Goal: Task Accomplishment & Management: Manage account settings

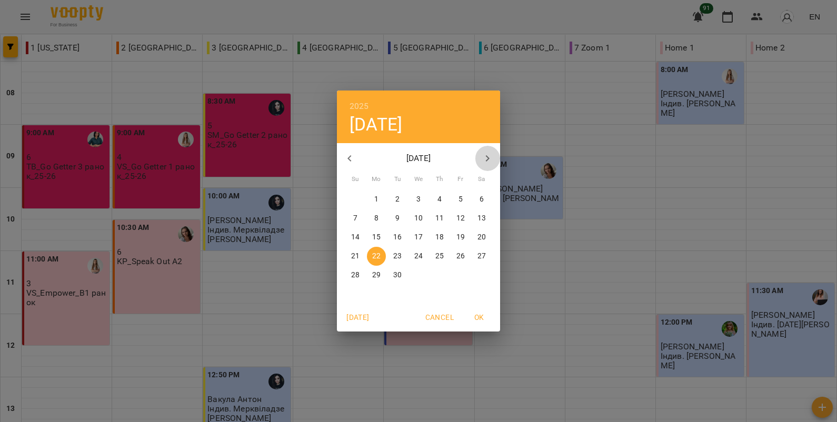
click at [487, 159] on icon "button" at bounding box center [488, 158] width 4 height 6
click at [397, 230] on button "14" at bounding box center [397, 237] width 19 height 19
type input "**********"
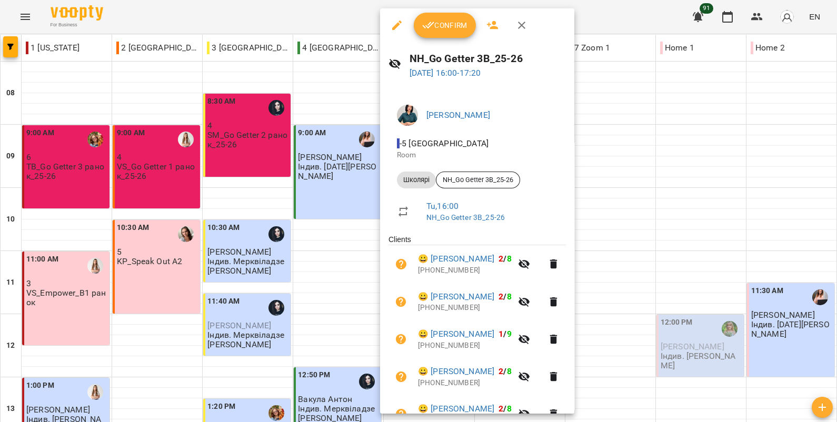
click at [451, 31] on span "Confirm" at bounding box center [444, 25] width 45 height 13
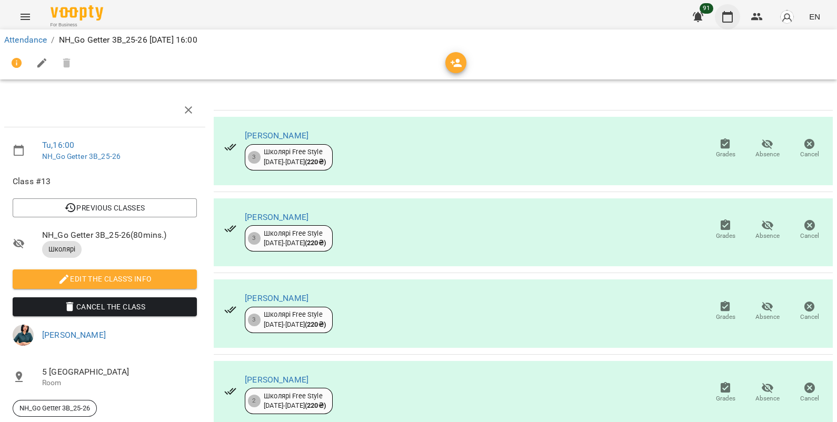
click at [728, 16] on icon "button" at bounding box center [727, 17] width 13 height 13
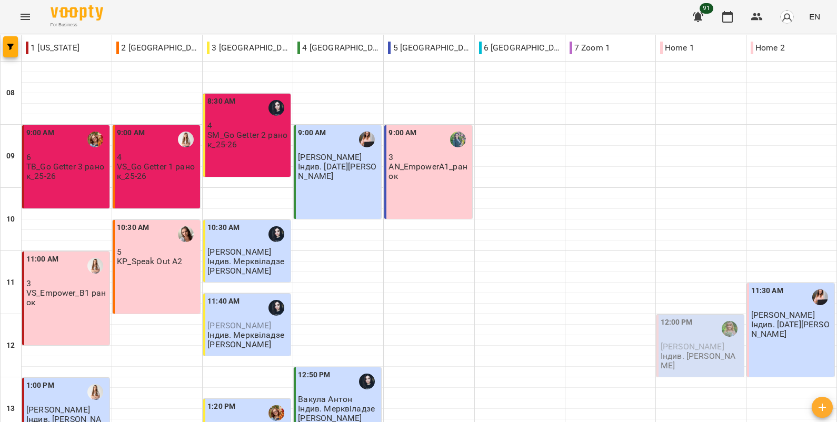
scroll to position [510, 0]
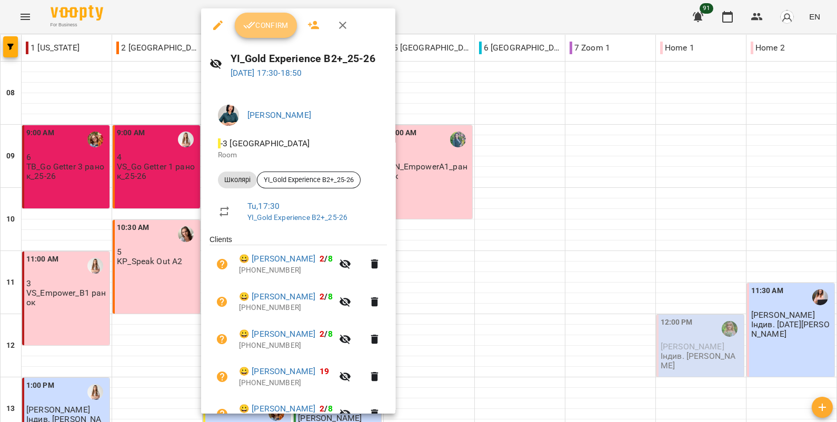
click at [277, 26] on span "Confirm" at bounding box center [265, 25] width 45 height 13
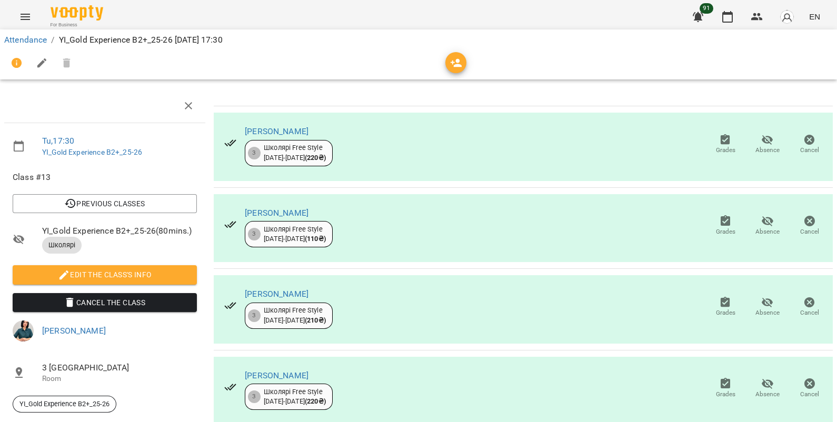
scroll to position [65, 0]
click at [761, 216] on icon "button" at bounding box center [767, 221] width 12 height 10
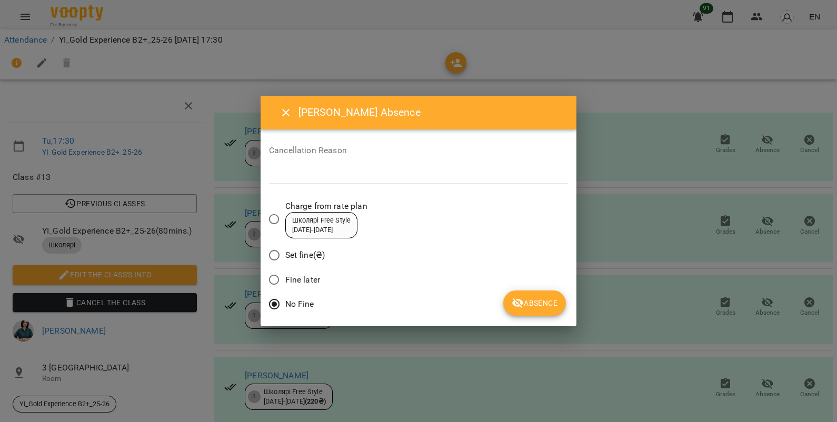
click at [526, 299] on span "Absence" at bounding box center [534, 303] width 46 height 13
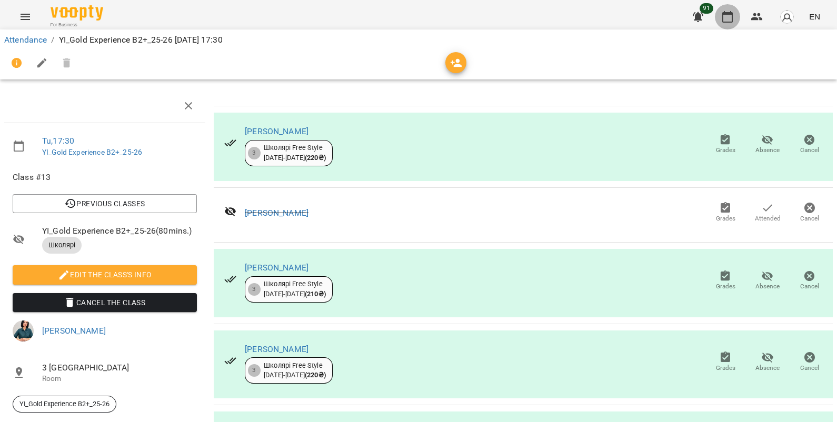
click at [726, 19] on icon "button" at bounding box center [727, 17] width 13 height 13
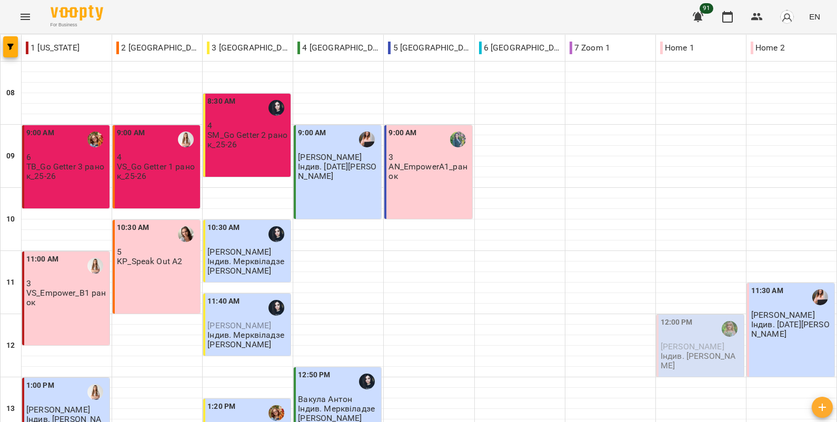
scroll to position [530, 0]
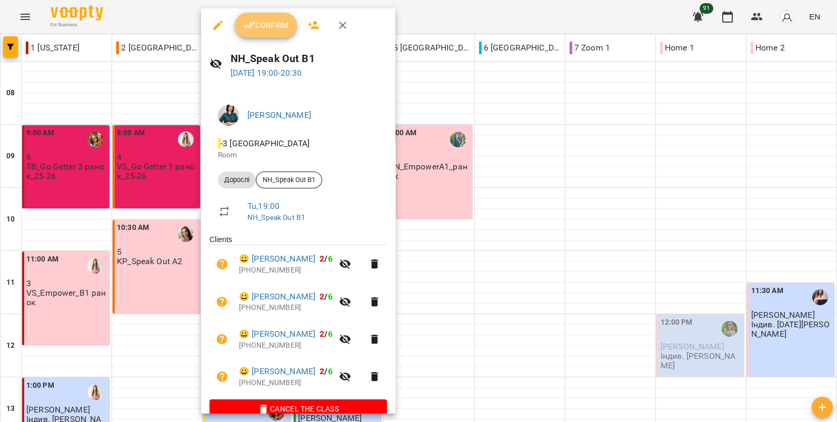
click at [258, 25] on span "Confirm" at bounding box center [265, 25] width 45 height 13
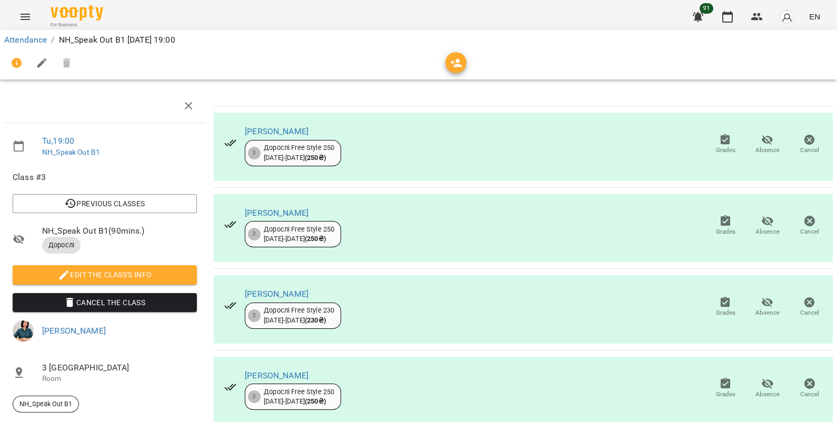
scroll to position [13, 0]
click at [757, 146] on span "Absence" at bounding box center [767, 150] width 24 height 9
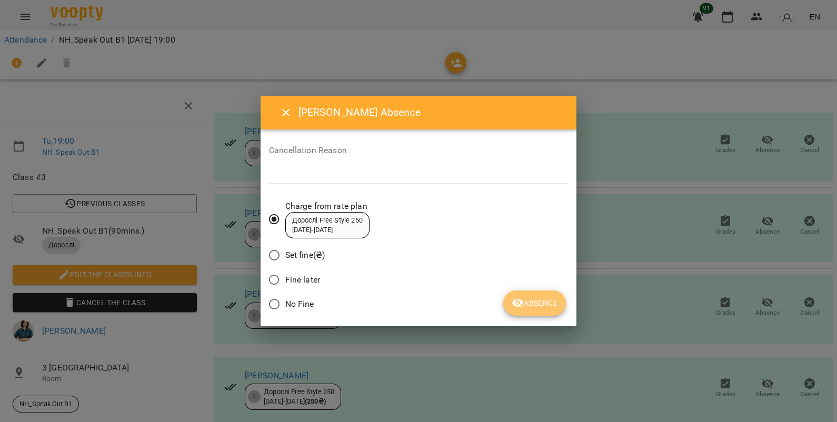
click at [526, 303] on span "Absence" at bounding box center [534, 303] width 46 height 13
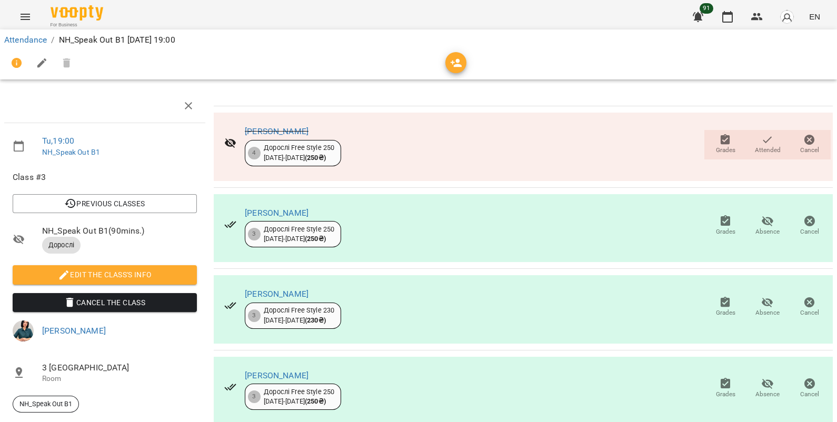
scroll to position [0, 0]
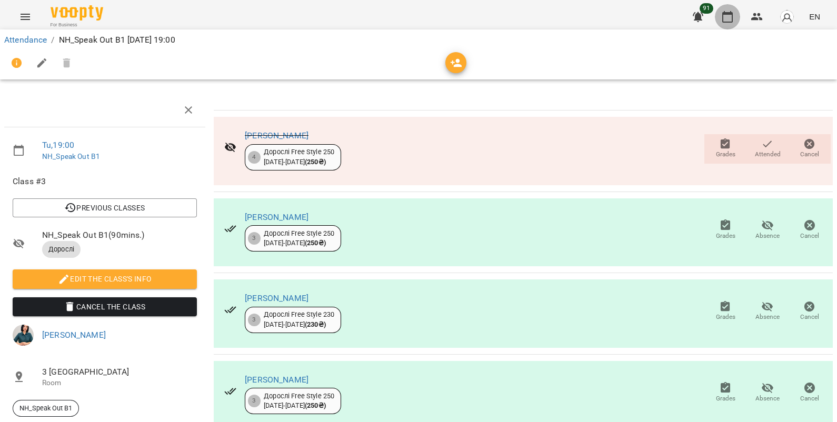
click at [731, 10] on button "button" at bounding box center [726, 16] width 25 height 25
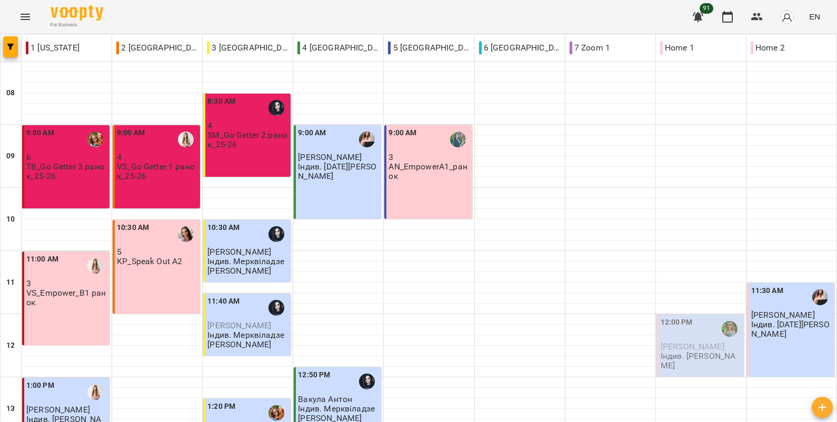
scroll to position [530, 0]
